Goal: Information Seeking & Learning: Find specific fact

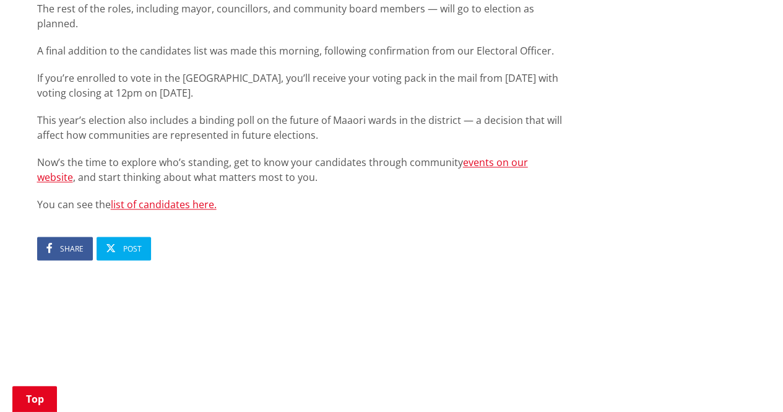
scroll to position [875, 0]
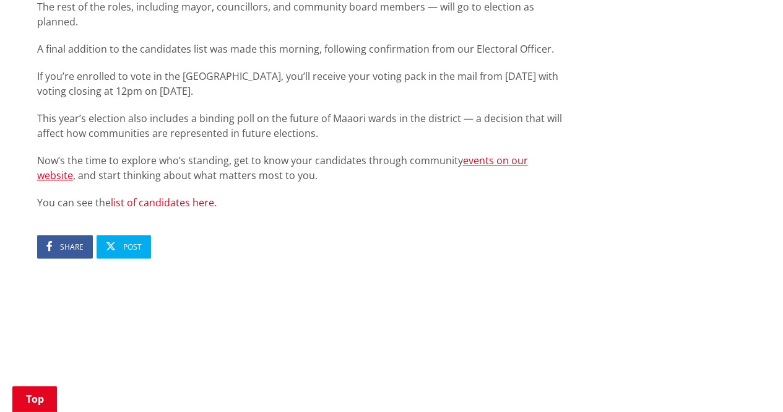
click at [193, 196] on link "list of candidates here." at bounding box center [164, 203] width 106 height 14
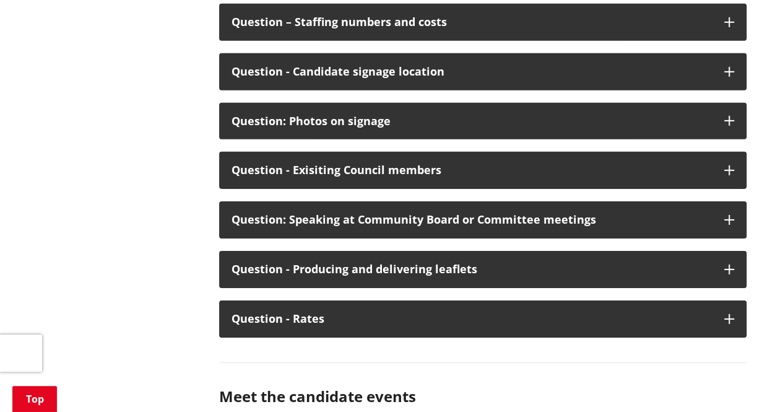
scroll to position [6655, 0]
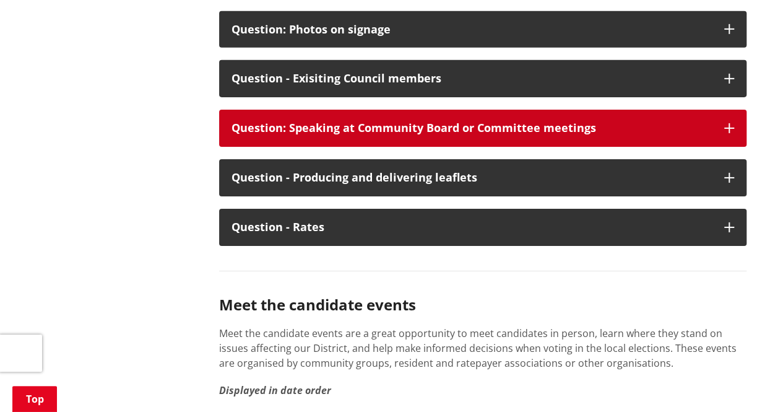
click at [457, 134] on div "Question: Speaking at Community Board or Committee meetings" at bounding box center [471, 128] width 480 height 12
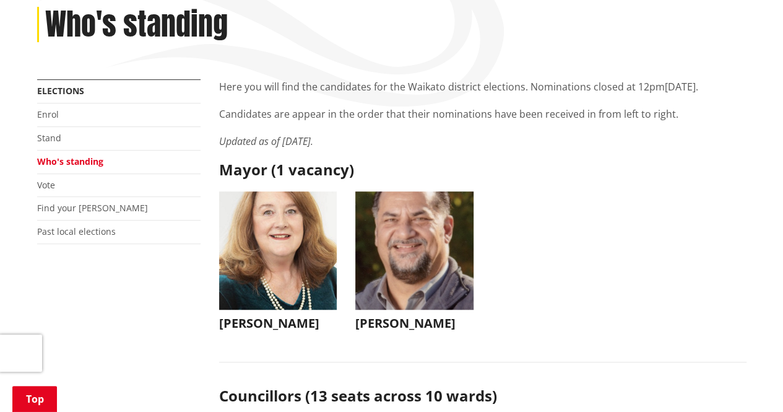
scroll to position [168, 0]
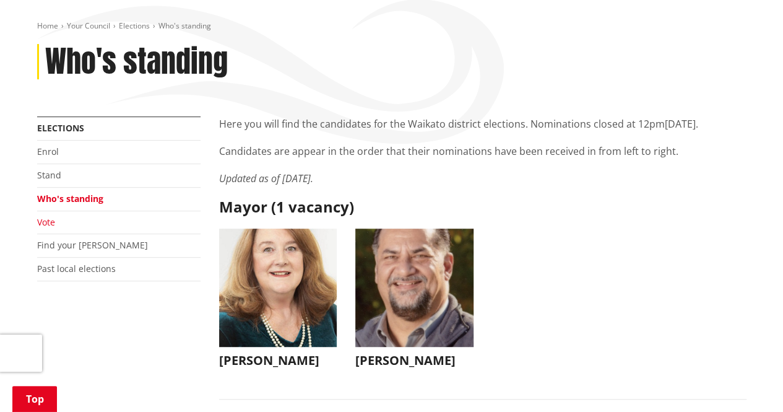
click at [41, 218] on link "Vote" at bounding box center [46, 222] width 18 height 12
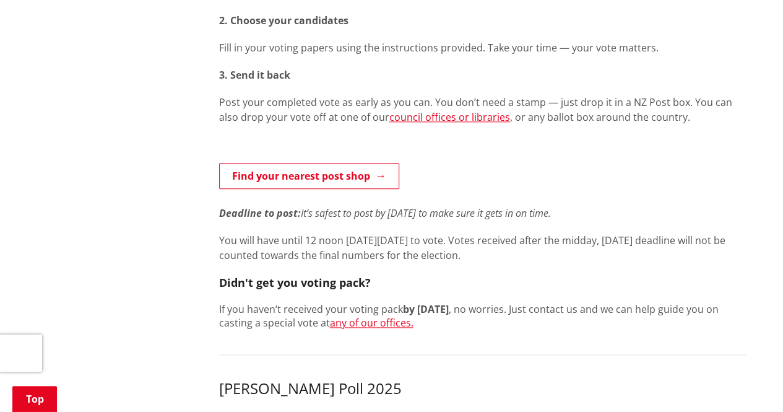
scroll to position [638, 0]
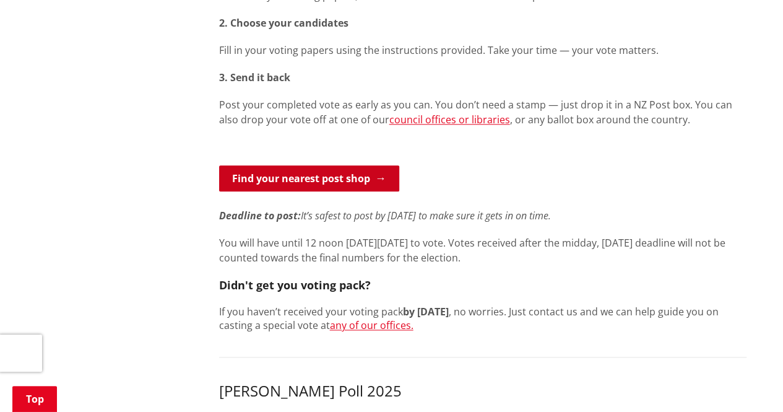
click at [360, 173] on link "Find your nearest post shop" at bounding box center [309, 178] width 180 height 26
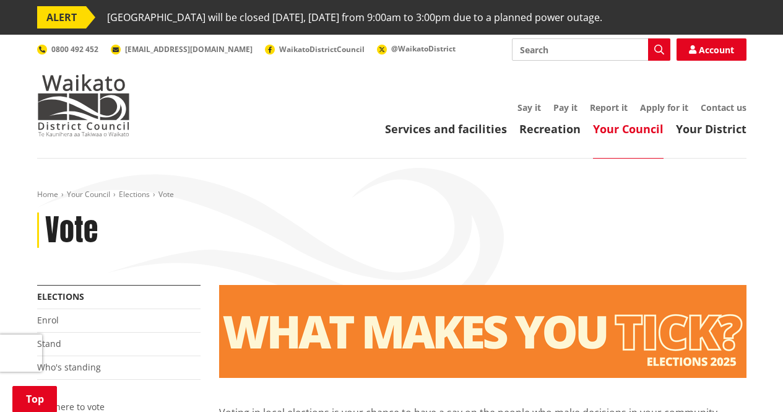
scroll to position [639, 0]
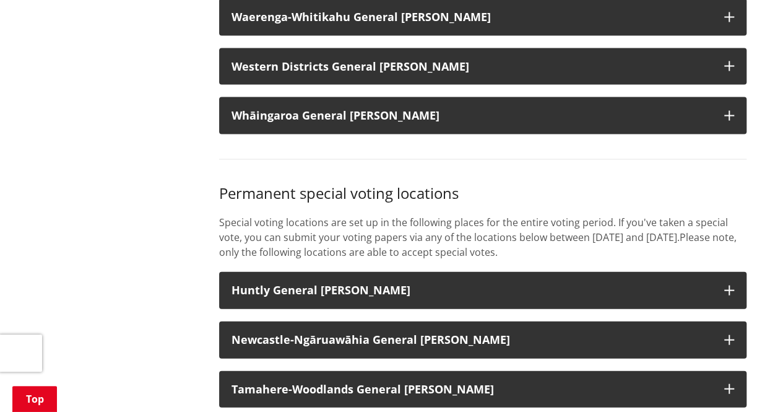
drag, startPoint x: 785, startPoint y: 49, endPoint x: 738, endPoint y: 167, distance: 126.9
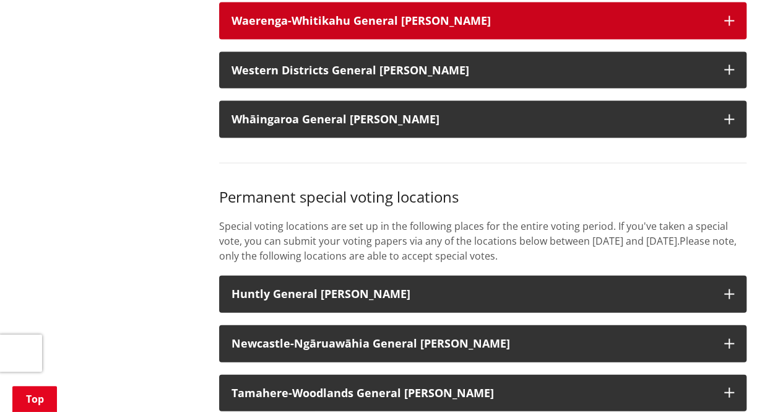
click at [423, 30] on button "Waerenga-Whitikahu General [PERSON_NAME]" at bounding box center [482, 20] width 527 height 37
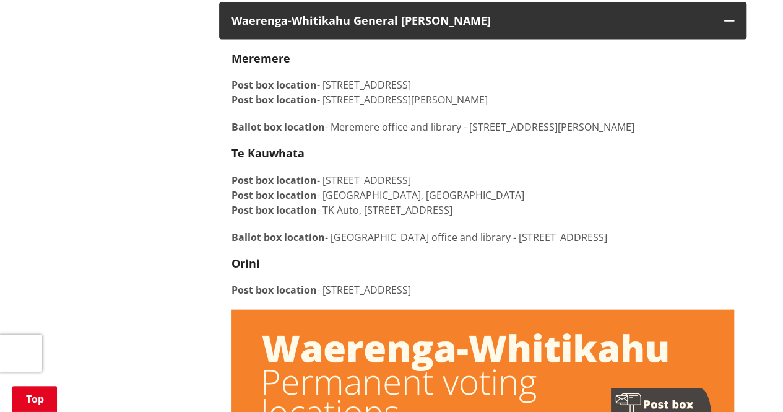
drag, startPoint x: 224, startPoint y: 176, endPoint x: 612, endPoint y: 223, distance: 391.0
click at [353, 211] on p "Post box location - [STREET_ADDRESS][GEOGRAPHIC_DATA] box location - [GEOGRAPHI…" at bounding box center [482, 195] width 503 height 45
drag, startPoint x: 224, startPoint y: 173, endPoint x: 614, endPoint y: 233, distance: 394.6
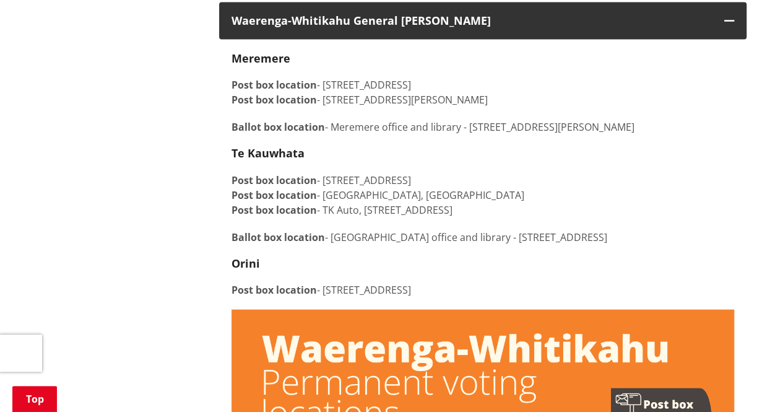
copy div "Post box location - [STREET_ADDRESS][GEOGRAPHIC_DATA] box location - [GEOGRAPHI…"
